Goal: Transaction & Acquisition: Purchase product/service

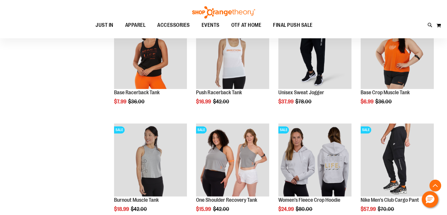
scroll to position [500, 0]
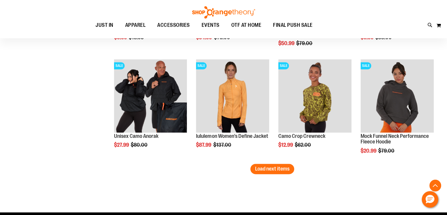
scroll to position [970, 0]
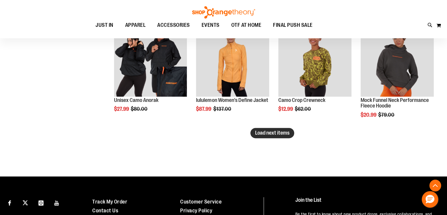
click at [268, 133] on span "Load next items" at bounding box center [272, 133] width 34 height 6
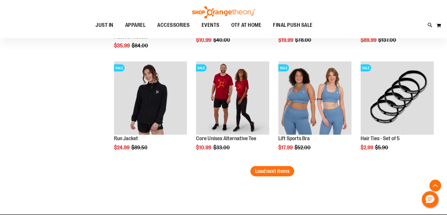
scroll to position [1264, 0]
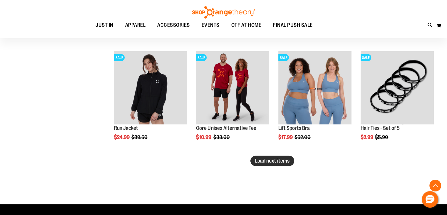
click at [275, 161] on span "Load next items" at bounding box center [272, 161] width 34 height 6
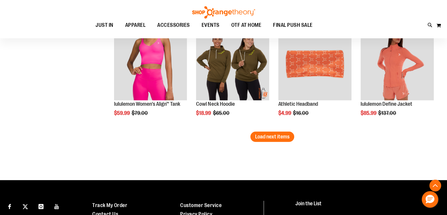
scroll to position [1617, 0]
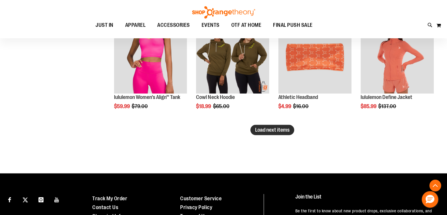
click at [273, 132] on span "Load next items" at bounding box center [272, 130] width 34 height 6
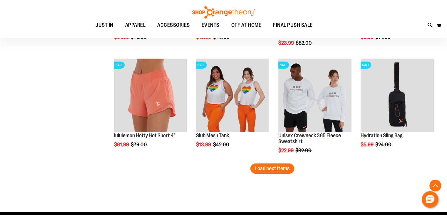
scroll to position [1911, 0]
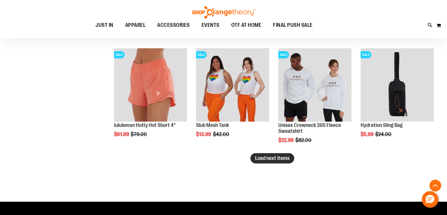
click at [273, 153] on button "Load next items" at bounding box center [273, 158] width 44 height 10
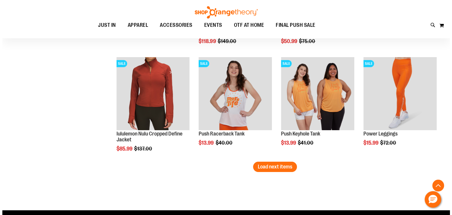
scroll to position [2235, 0]
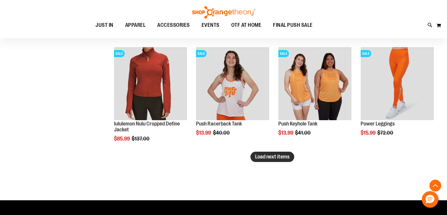
click at [274, 154] on span "Load next items" at bounding box center [272, 157] width 34 height 6
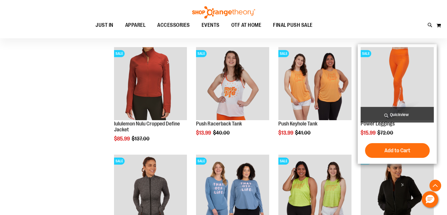
click at [392, 113] on span "Quickview" at bounding box center [397, 115] width 73 height 16
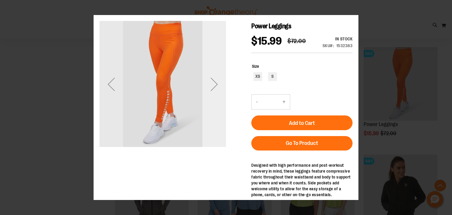
click at [222, 91] on div "Next" at bounding box center [214, 84] width 24 height 24
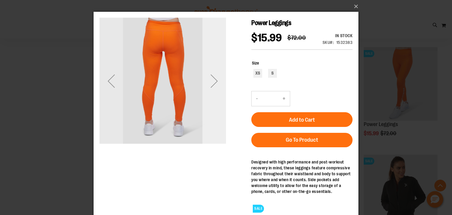
click at [220, 86] on div "Next" at bounding box center [214, 81] width 24 height 24
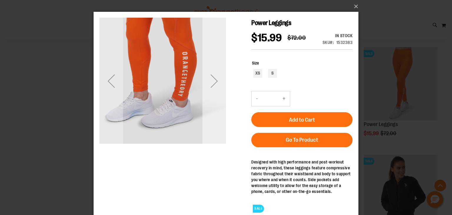
click at [220, 86] on div "Next" at bounding box center [214, 81] width 24 height 24
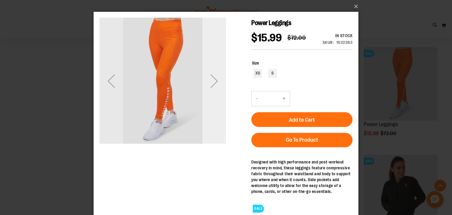
click at [220, 86] on div "Next" at bounding box center [214, 81] width 24 height 24
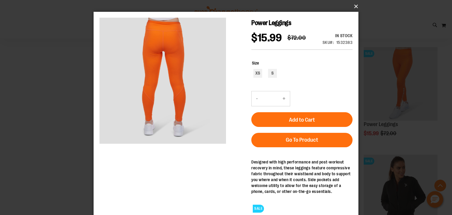
click at [354, 9] on button "×" at bounding box center [227, 6] width 265 height 13
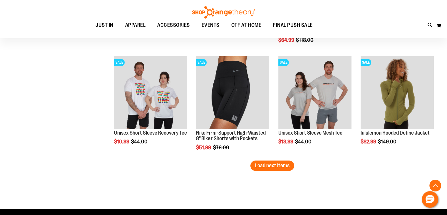
scroll to position [2559, 0]
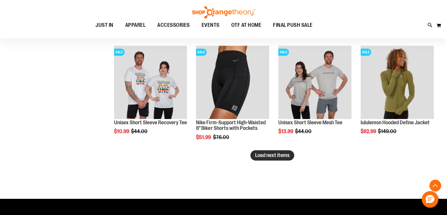
click at [274, 154] on span "Load next items" at bounding box center [272, 155] width 34 height 6
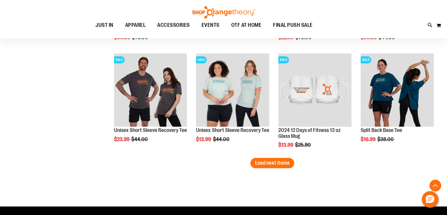
scroll to position [2882, 0]
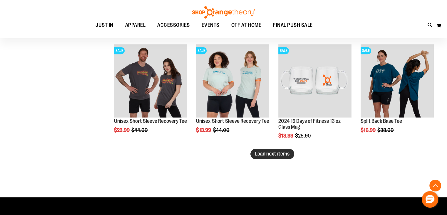
click at [273, 151] on span "Load next items" at bounding box center [272, 154] width 34 height 6
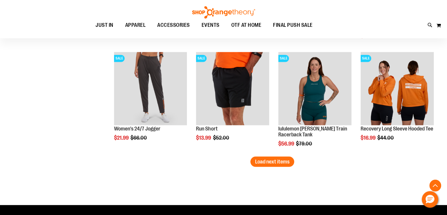
scroll to position [3206, 0]
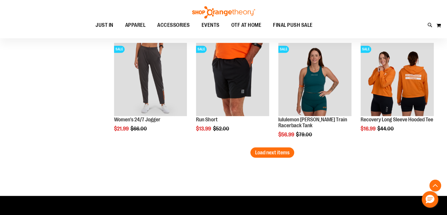
click at [273, 151] on span "Load next items" at bounding box center [272, 152] width 34 height 6
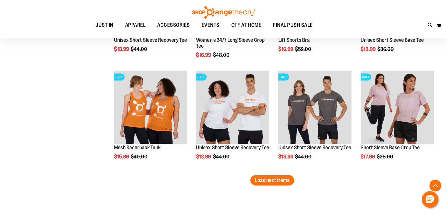
scroll to position [3529, 0]
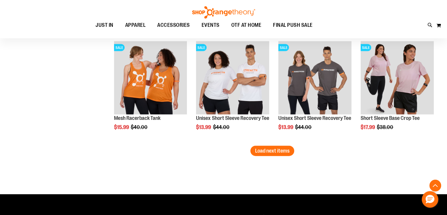
click at [273, 151] on span "Load next items" at bounding box center [272, 151] width 34 height 6
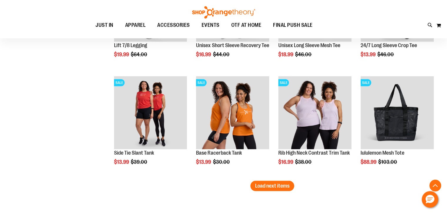
scroll to position [3823, 0]
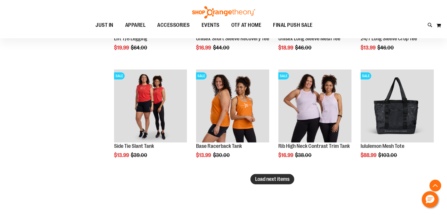
click at [273, 177] on span "Load next items" at bounding box center [272, 179] width 34 height 6
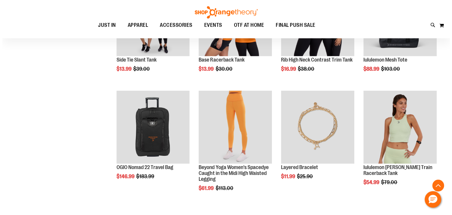
scroll to position [3911, 0]
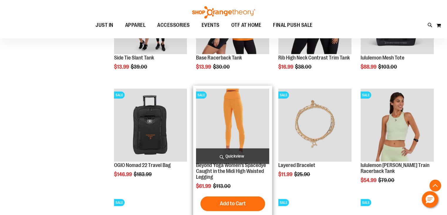
click at [262, 152] on span "Quickview" at bounding box center [232, 156] width 73 height 16
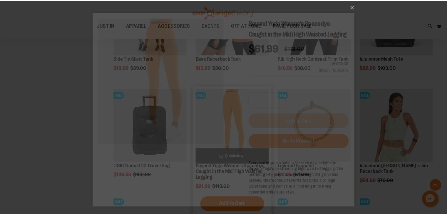
scroll to position [0, 0]
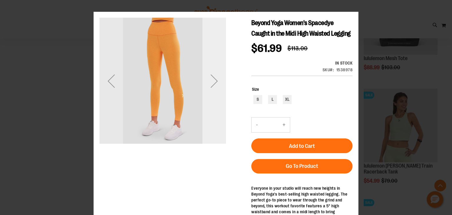
click at [220, 77] on div "Next" at bounding box center [214, 81] width 24 height 24
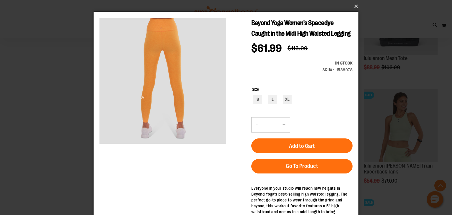
click at [354, 5] on button "×" at bounding box center [227, 6] width 265 height 13
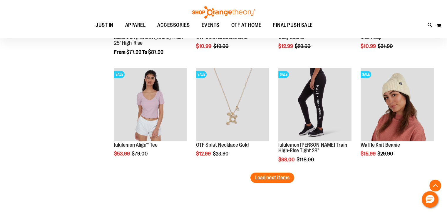
scroll to position [4176, 0]
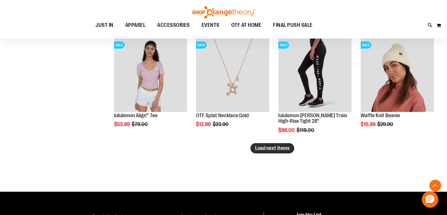
click at [274, 147] on span "Load next items" at bounding box center [272, 148] width 34 height 6
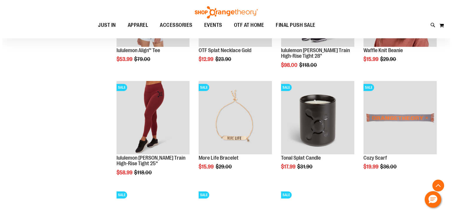
scroll to position [4235, 0]
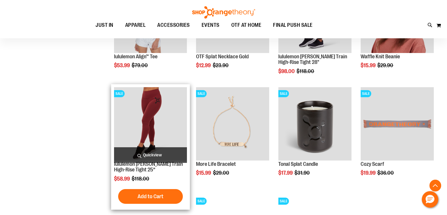
click at [156, 150] on span "Quickview" at bounding box center [150, 155] width 73 height 16
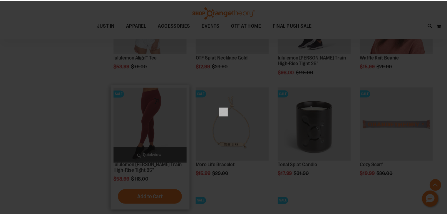
scroll to position [0, 0]
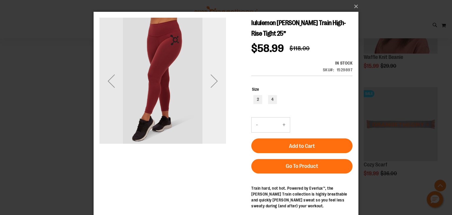
click at [224, 82] on div "Next" at bounding box center [214, 81] width 24 height 24
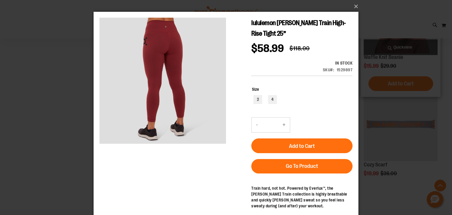
drag, startPoint x: 406, startPoint y: 73, endPoint x: 403, endPoint y: 75, distance: 3.8
click at [407, 73] on div "×" at bounding box center [226, 107] width 452 height 215
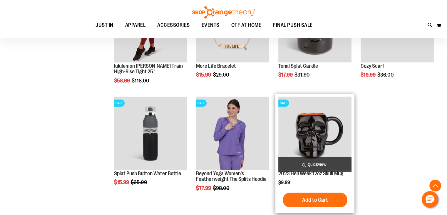
scroll to position [4441, 0]
